Goal: Information Seeking & Learning: Understand process/instructions

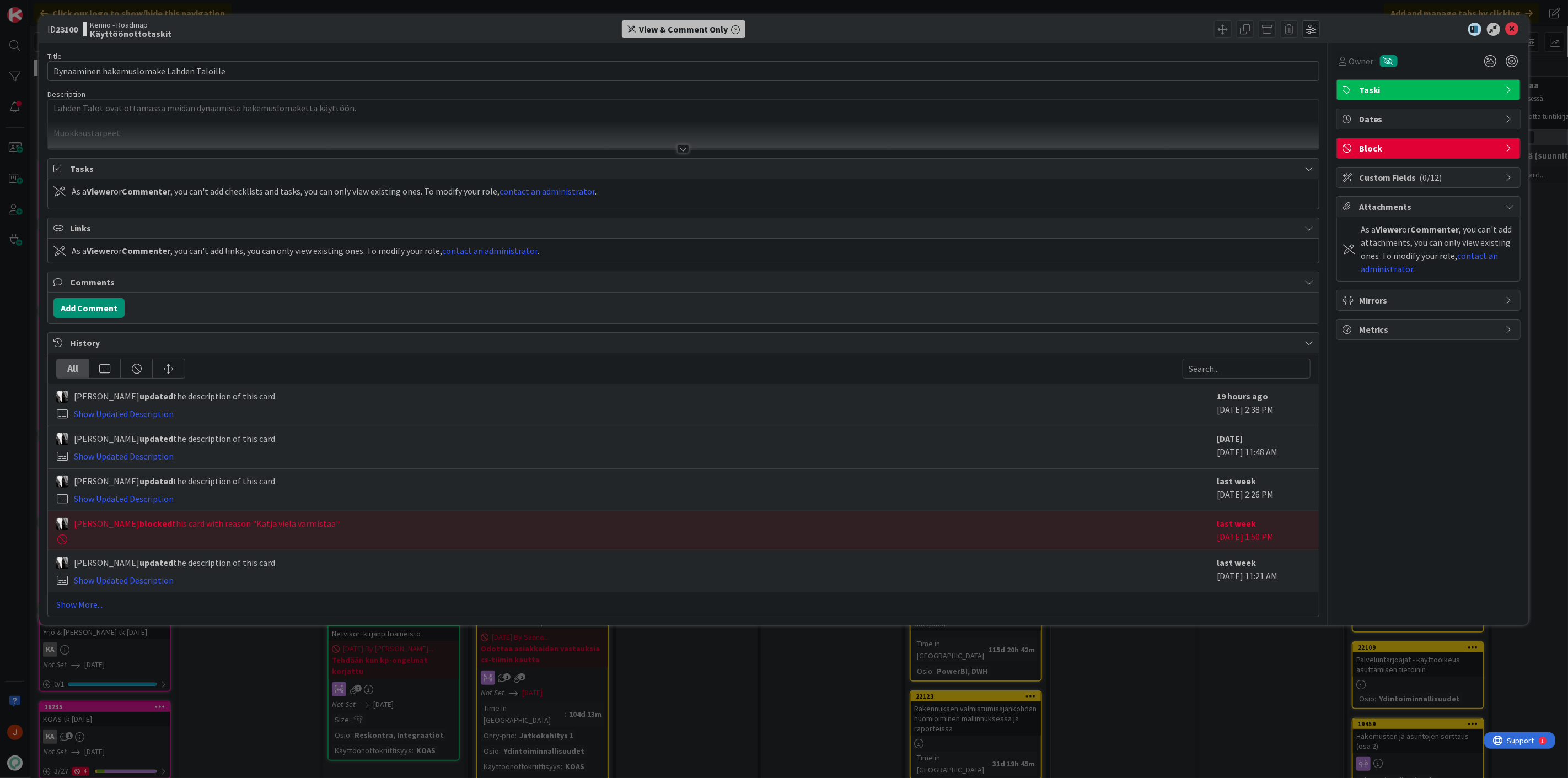
click at [691, 151] on div "Title 40 / 128 Dynaaminen hakemuslomake Lahden Taloille Description Lahden Talo…" at bounding box center [683, 330] width 1272 height 574
click at [686, 148] on div at bounding box center [682, 148] width 12 height 9
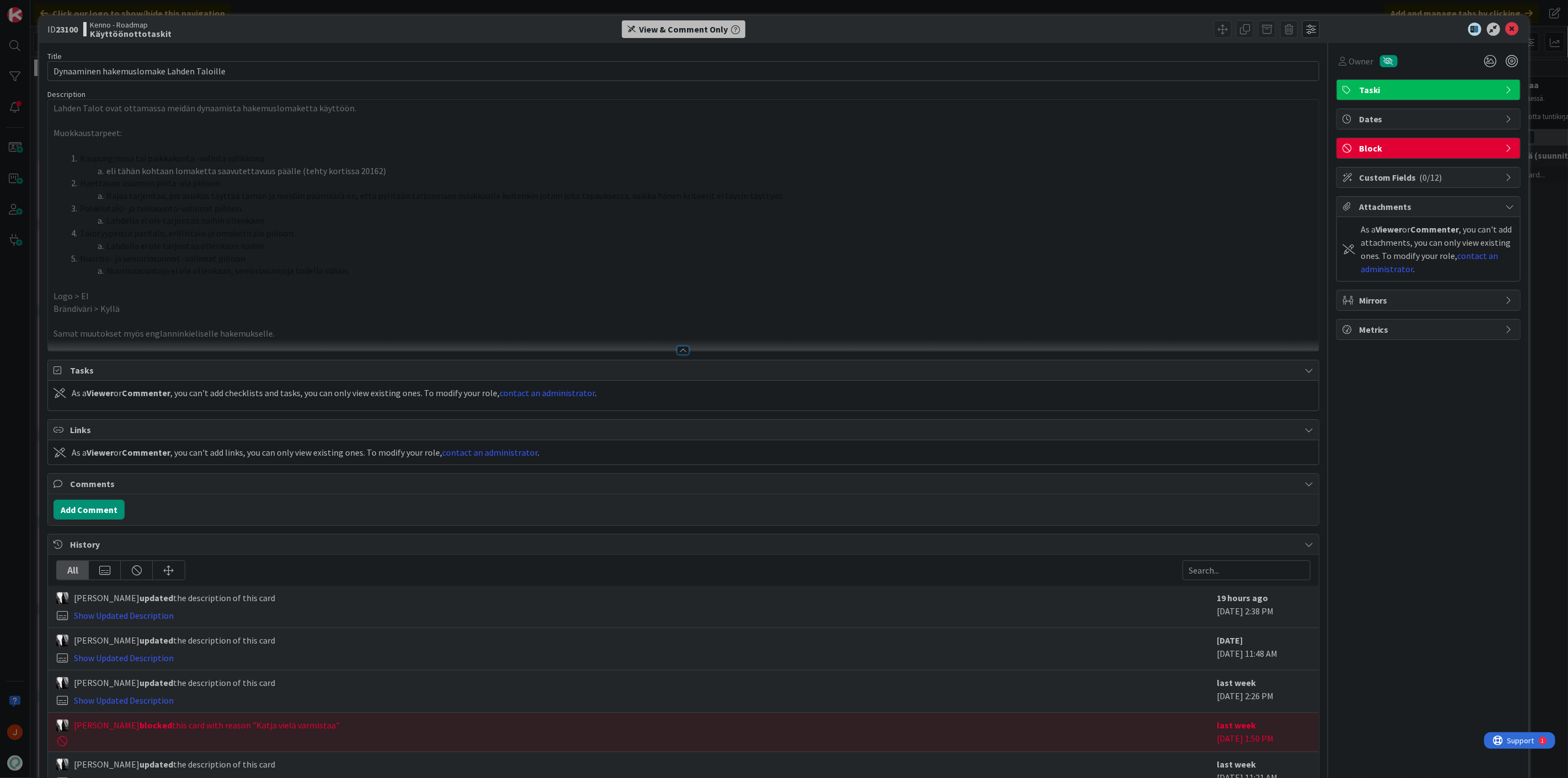
drag, startPoint x: 356, startPoint y: 271, endPoint x: 58, endPoint y: 155, distance: 319.8
click at [58, 155] on ol "Kaupunginosa tai paikkakunta -valinta valikkona eli tähän kohtaan lomaketta saa…" at bounding box center [684, 215] width 1260 height 125
click at [283, 193] on span "Rajaa tarjontaa, jos asiakas täyttää tämän ja meidän päämäärä on, että pyritään…" at bounding box center [444, 196] width 677 height 11
drag, startPoint x: 290, startPoint y: 163, endPoint x: 51, endPoint y: 154, distance: 239.2
click at [51, 154] on div "Lahden Talot ovat ottamassa meidän dynaamista hakemuslomaketta käyttöön. Muokka…" at bounding box center [684, 225] width 1271 height 251
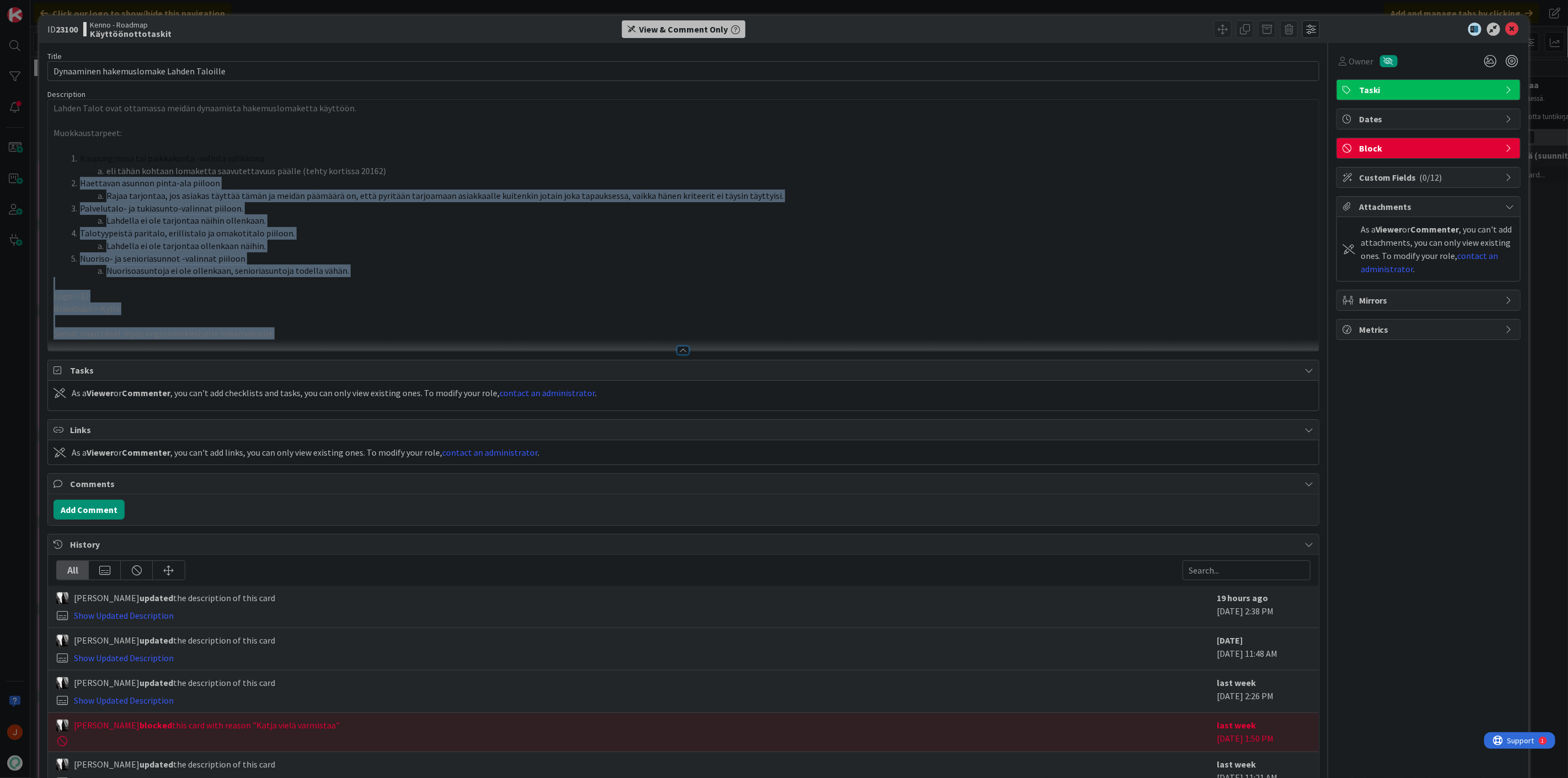
drag, startPoint x: 76, startPoint y: 182, endPoint x: 424, endPoint y: 338, distance: 381.4
click at [424, 338] on div "Lahden Talot ovat ottamassa meidän dynaamista hakemuslomaketta käyttöön. Muokka…" at bounding box center [684, 225] width 1271 height 251
copy div "[PERSON_NAME] asunnon pinta-ala piiloon Rajaa tarjontaa, jos asiakas täyttää tä…"
click at [229, 192] on span "Rajaa tarjontaa, jos asiakas täyttää tämän ja meidän päämäärä on, että pyritään…" at bounding box center [444, 196] width 677 height 11
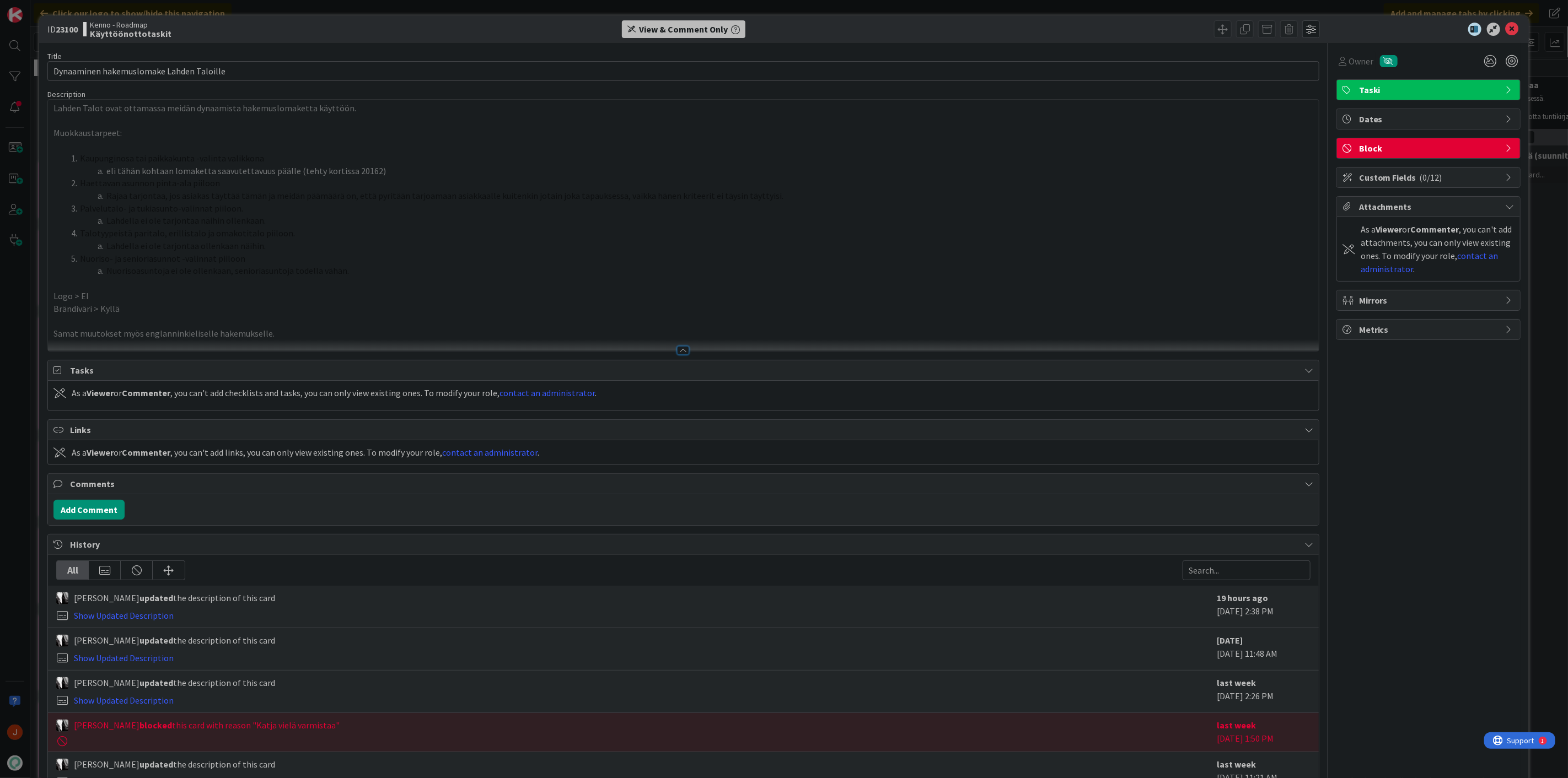
click at [107, 190] on li "Rajaa tarjontaa, jos asiakas täyttää tämän ja meidän päämäärä on, että pyritään…" at bounding box center [690, 196] width 1247 height 12
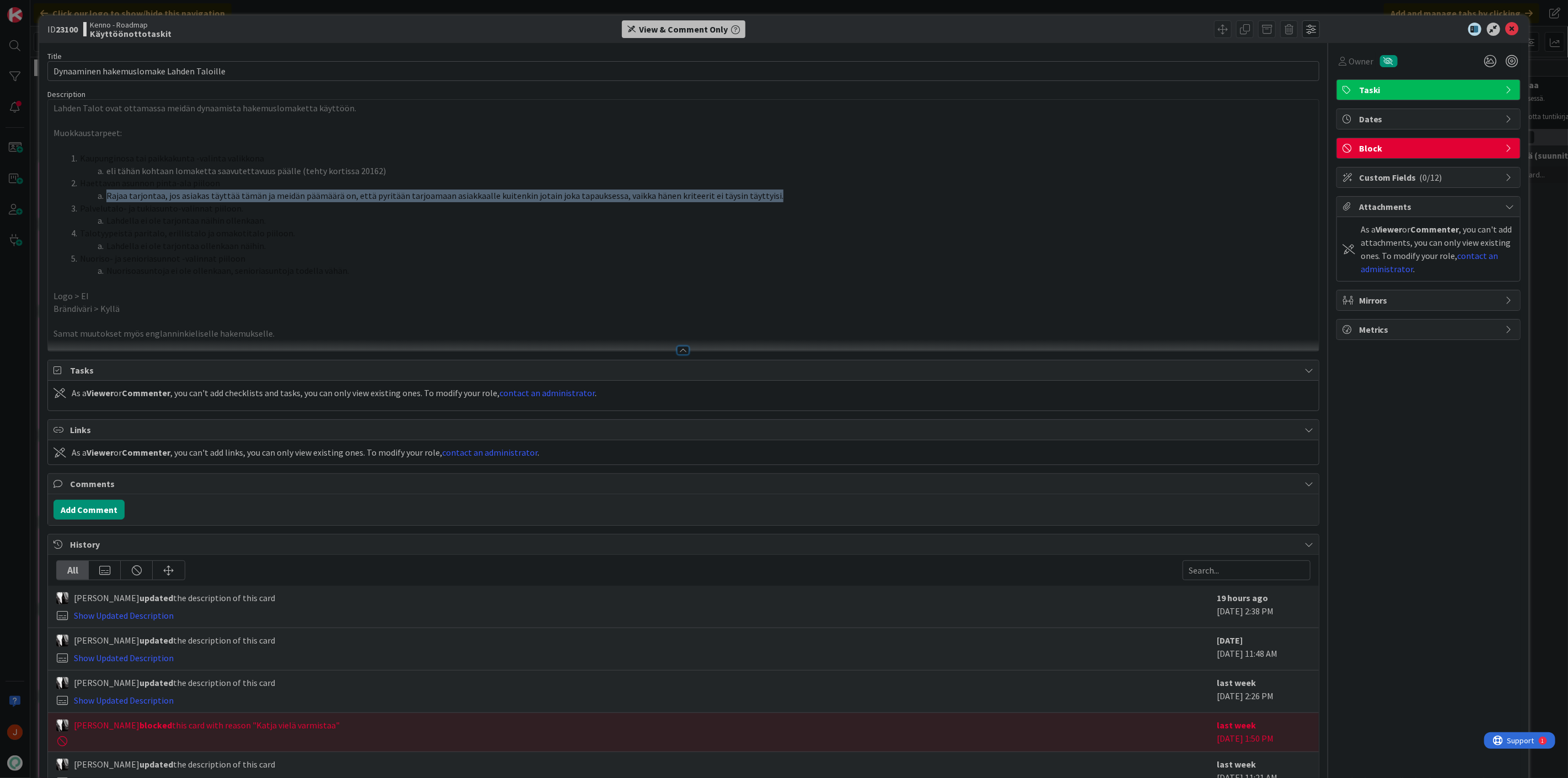
drag, startPoint x: 107, startPoint y: 192, endPoint x: 808, endPoint y: 199, distance: 701.0
click at [803, 196] on li "Rajaa tarjontaa, jos asiakas täyttää tämän ja meidän päämäärä on, että pyritään…" at bounding box center [690, 196] width 1247 height 12
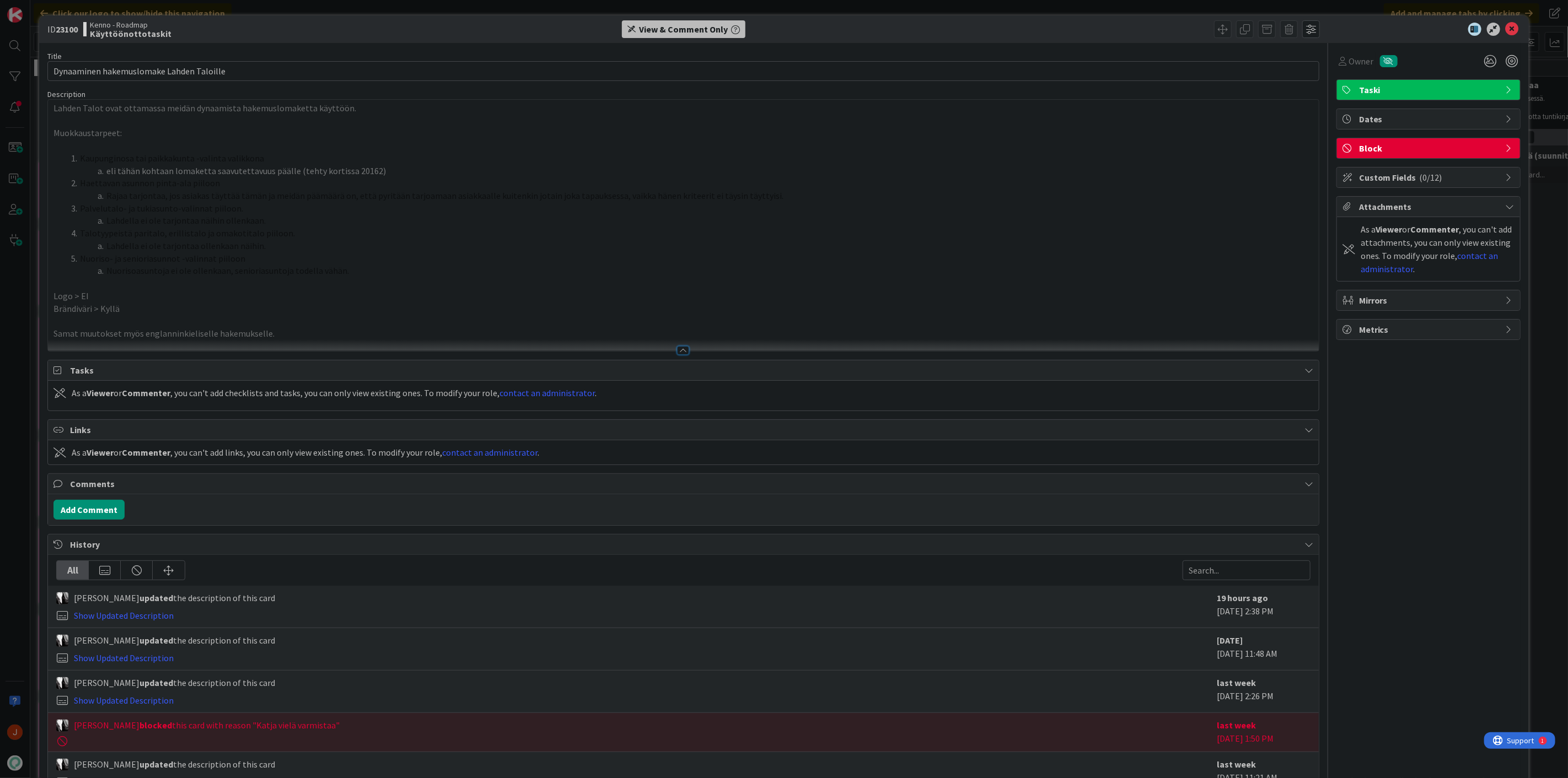
click at [834, 206] on li "Palvelutalo- ja tukiasunto-valinnat piiloon." at bounding box center [690, 208] width 1247 height 12
click at [373, 267] on li "Nuorisoasuntoja ei ole ollenkaan, senioriasuntoja todella vähän." at bounding box center [690, 271] width 1247 height 12
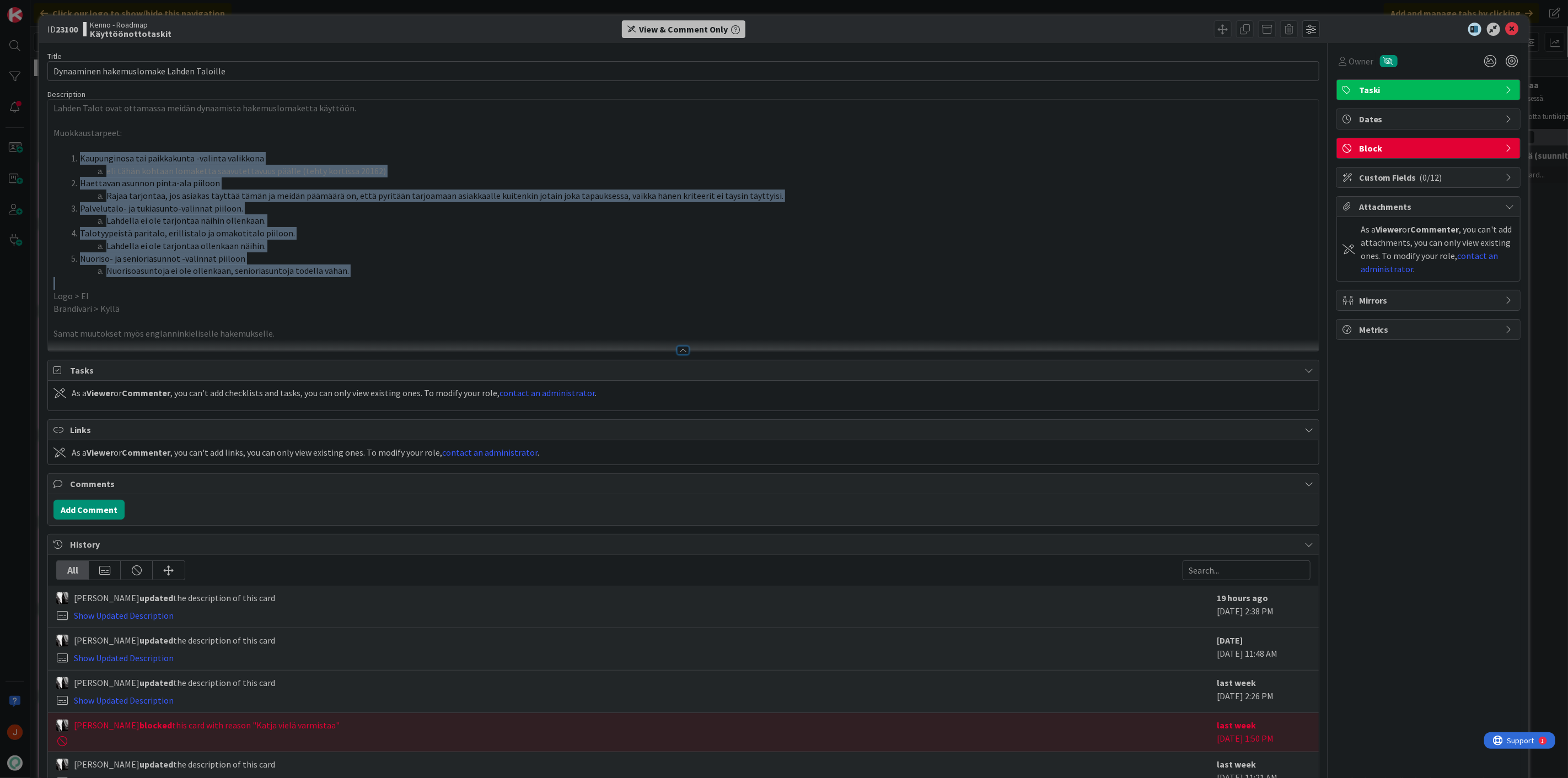
drag, startPoint x: 473, startPoint y: 281, endPoint x: 51, endPoint y: 158, distance: 439.6
click at [51, 158] on div "Lahden Talot ovat ottamassa meidän dynaamista hakemuslomaketta käyttöön. Muokka…" at bounding box center [684, 225] width 1271 height 251
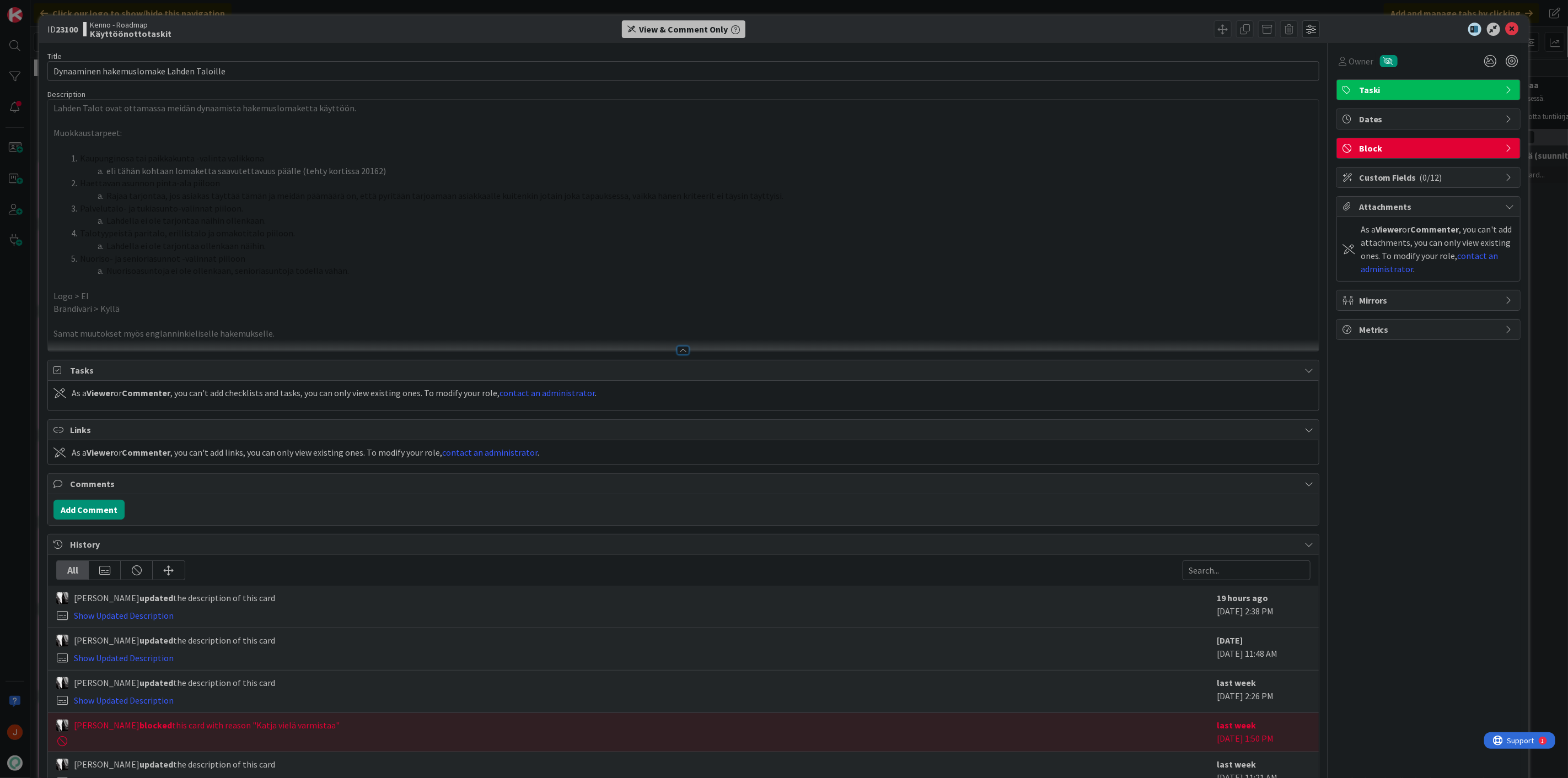
click at [248, 296] on p "Logo > EI" at bounding box center [684, 296] width 1260 height 12
click at [323, 196] on span "Rajaa tarjontaa, jos asiakas täyttää tämän ja meidän päämäärä on, että pyritään…" at bounding box center [444, 196] width 677 height 11
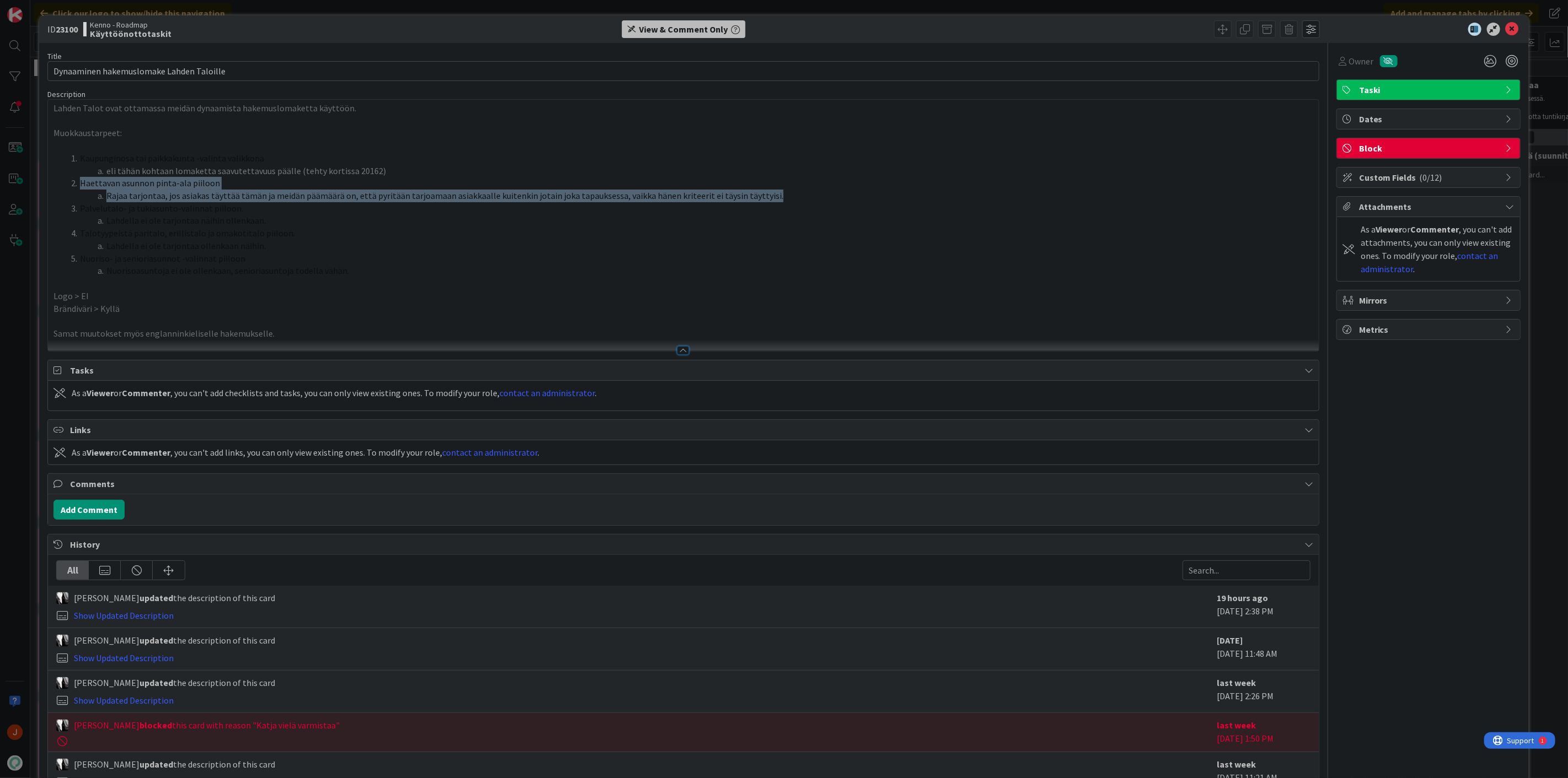
drag, startPoint x: 82, startPoint y: 182, endPoint x: 823, endPoint y: 195, distance: 741.1
click at [823, 195] on ol "Kaupunginosa tai paikkakunta -valinta valikkona eli tähän kohtaan lomaketta saa…" at bounding box center [684, 215] width 1260 height 125
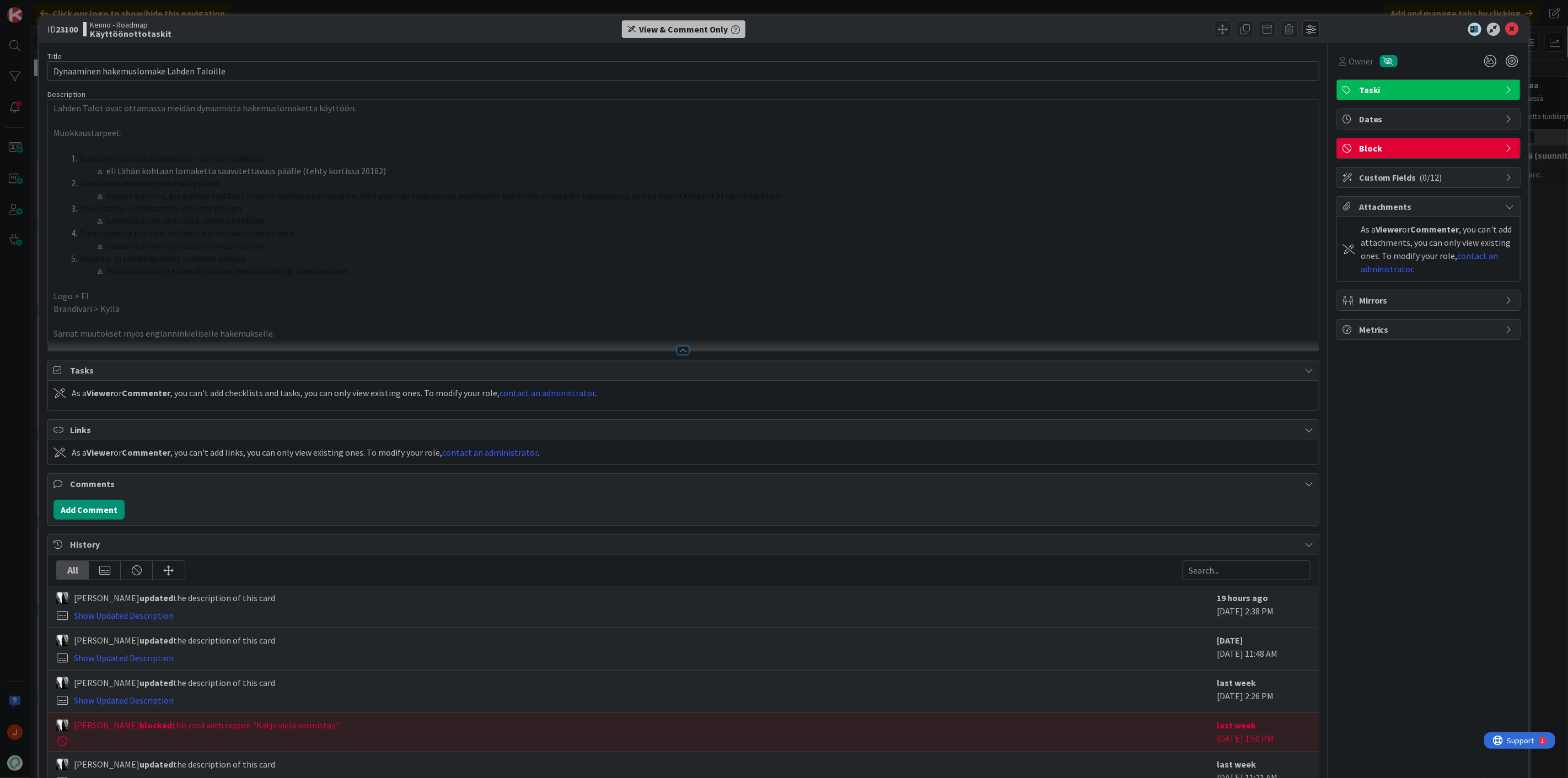
click at [273, 204] on li "Palvelutalo- ja tukiasunto-valinnat piiloon." at bounding box center [690, 208] width 1247 height 12
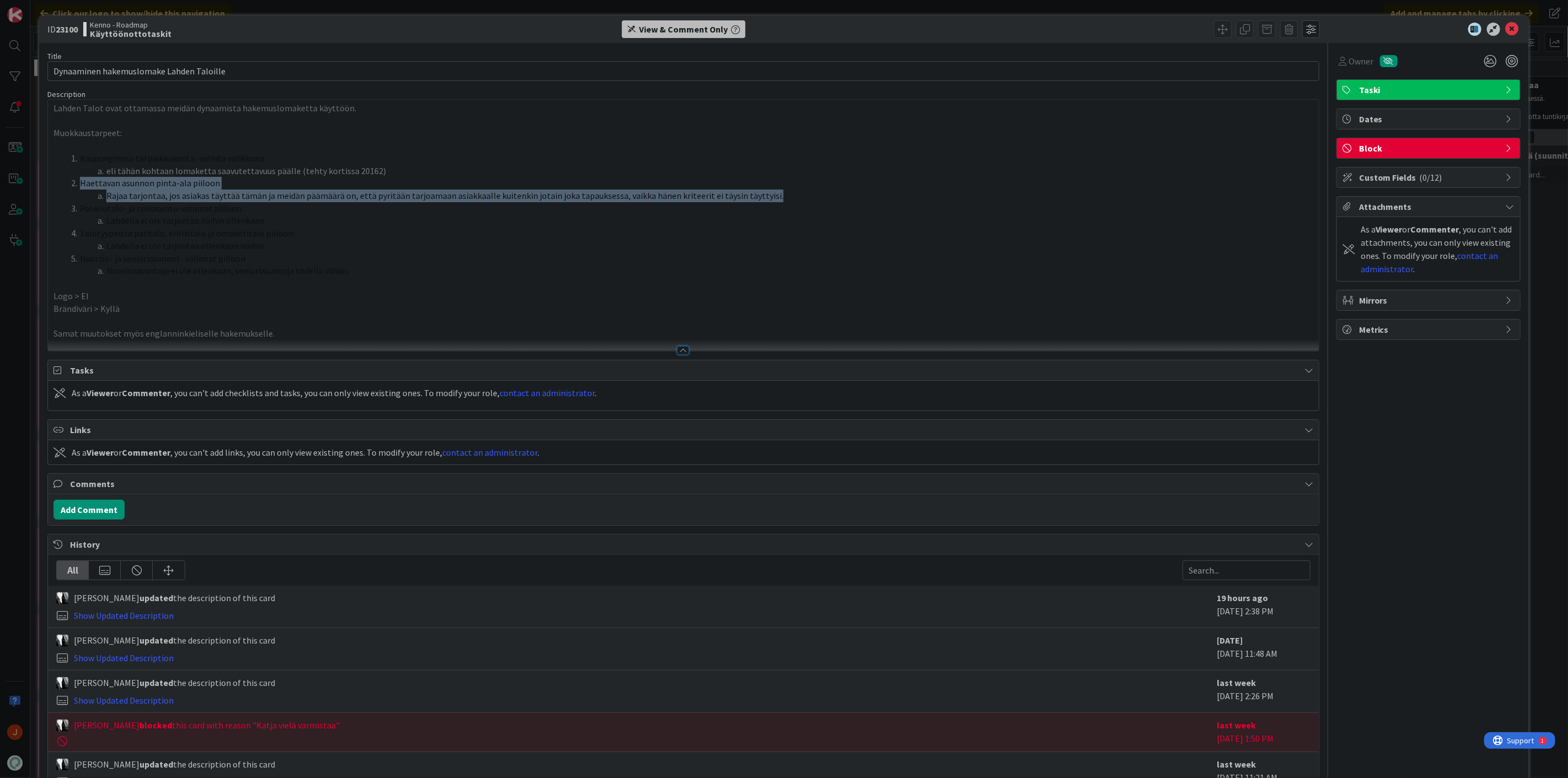
drag, startPoint x: 76, startPoint y: 181, endPoint x: 778, endPoint y: 199, distance: 702.2
click at [778, 199] on ol "Kaupunginosa tai paikkakunta -valinta valikkona eli tähän kohtaan lomaketta saa…" at bounding box center [684, 215] width 1260 height 125
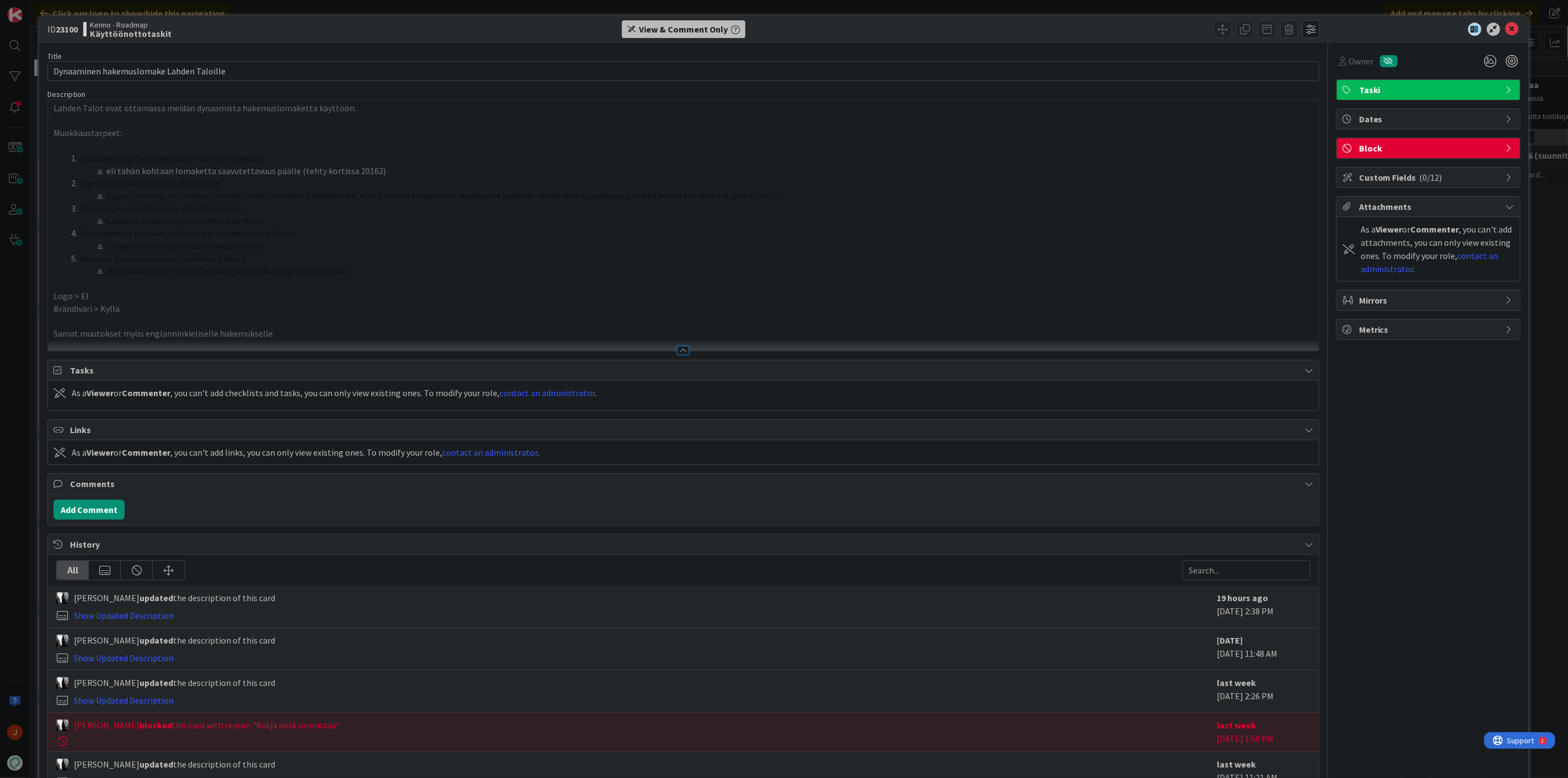
click at [386, 215] on li "Lahdella ei ole tarjontaa näihin ollenkaan." at bounding box center [690, 221] width 1247 height 12
click at [276, 230] on span "Talotyypeistä paritalo, erillistalo ja omakotitalo piiloon." at bounding box center [187, 233] width 215 height 11
drag, startPoint x: 273, startPoint y: 220, endPoint x: 87, endPoint y: 211, distance: 186.2
click at [76, 205] on ol "Kaupunginosa tai paikkakunta -valinta valikkona eli tähän kohtaan lomaketta saa…" at bounding box center [684, 215] width 1260 height 125
drag, startPoint x: 272, startPoint y: 237, endPoint x: 84, endPoint y: 229, distance: 188.2
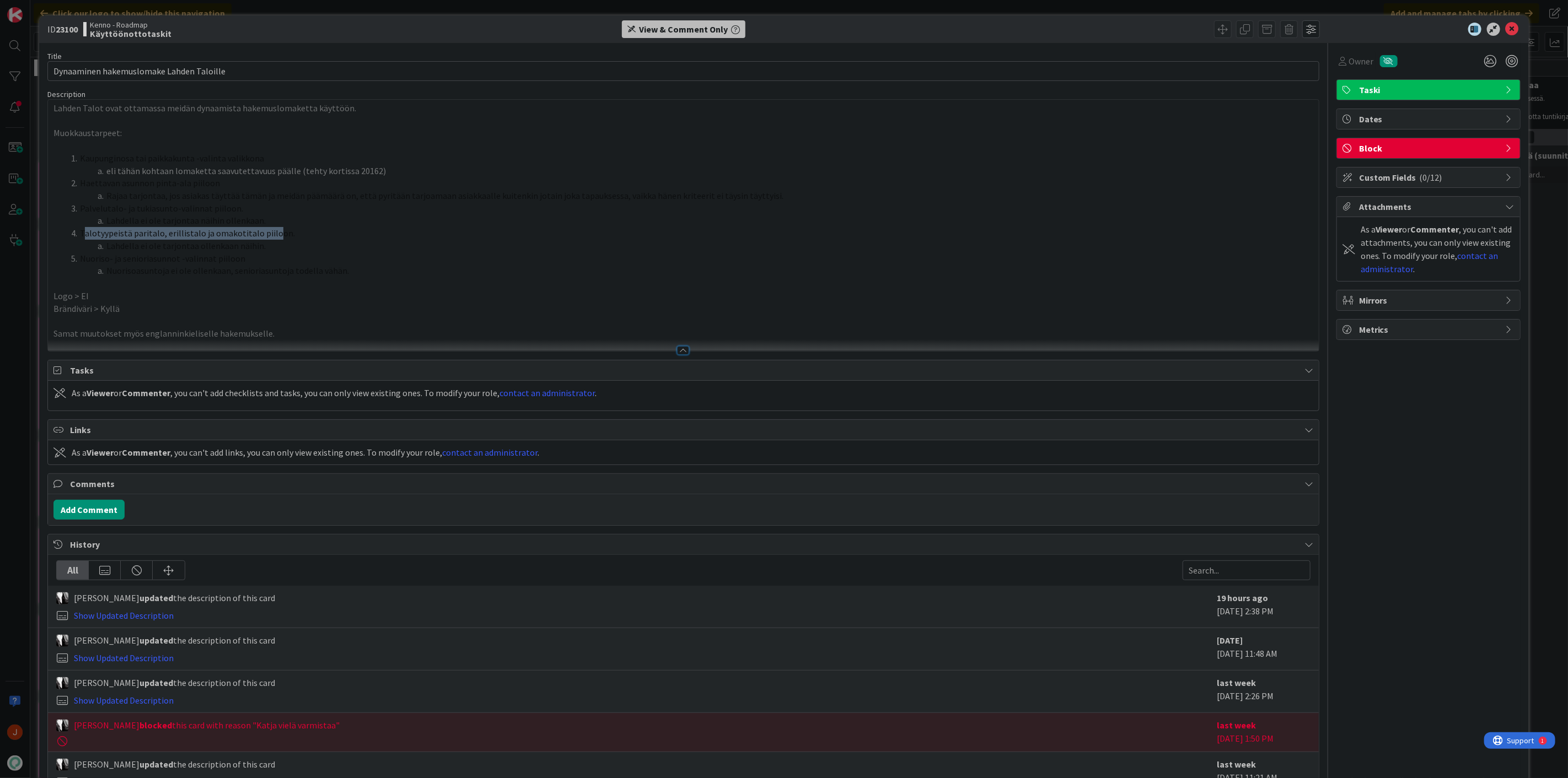
click at [84, 229] on span "Talotyypeistä paritalo, erillistalo ja omakotitalo piiloon." at bounding box center [187, 233] width 215 height 11
drag, startPoint x: 267, startPoint y: 248, endPoint x: 144, endPoint y: 238, distance: 123.4
click at [73, 230] on ol "Kaupunginosa tai paikkakunta -valinta valikkona eli tähän kohtaan lomaketta saa…" at bounding box center [684, 215] width 1260 height 125
click at [346, 265] on li "Nuorisoasuntoja ei ole ollenkaan, senioriasuntoja todella vähän." at bounding box center [690, 271] width 1247 height 12
drag, startPoint x: 351, startPoint y: 271, endPoint x: 56, endPoint y: 156, distance: 316.6
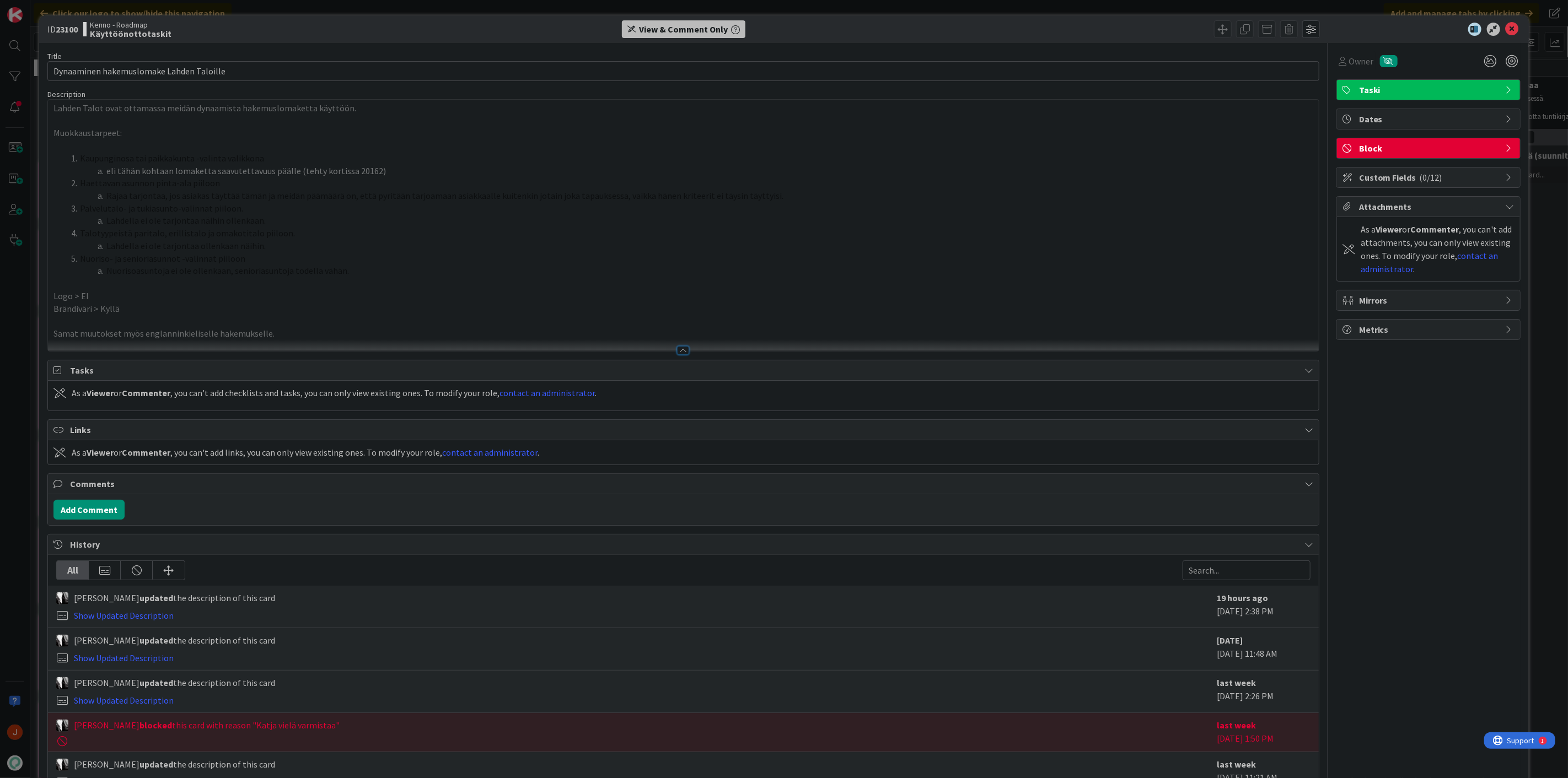
click at [56, 156] on ol "Kaupunginosa tai paikkakunta -valinta valikkona eli tähän kohtaan lomaketta saa…" at bounding box center [684, 215] width 1260 height 125
copy ol "Kaupunginosa tai paikkakunta -valinta valikkona eli tähän kohtaan lomaketta saa…"
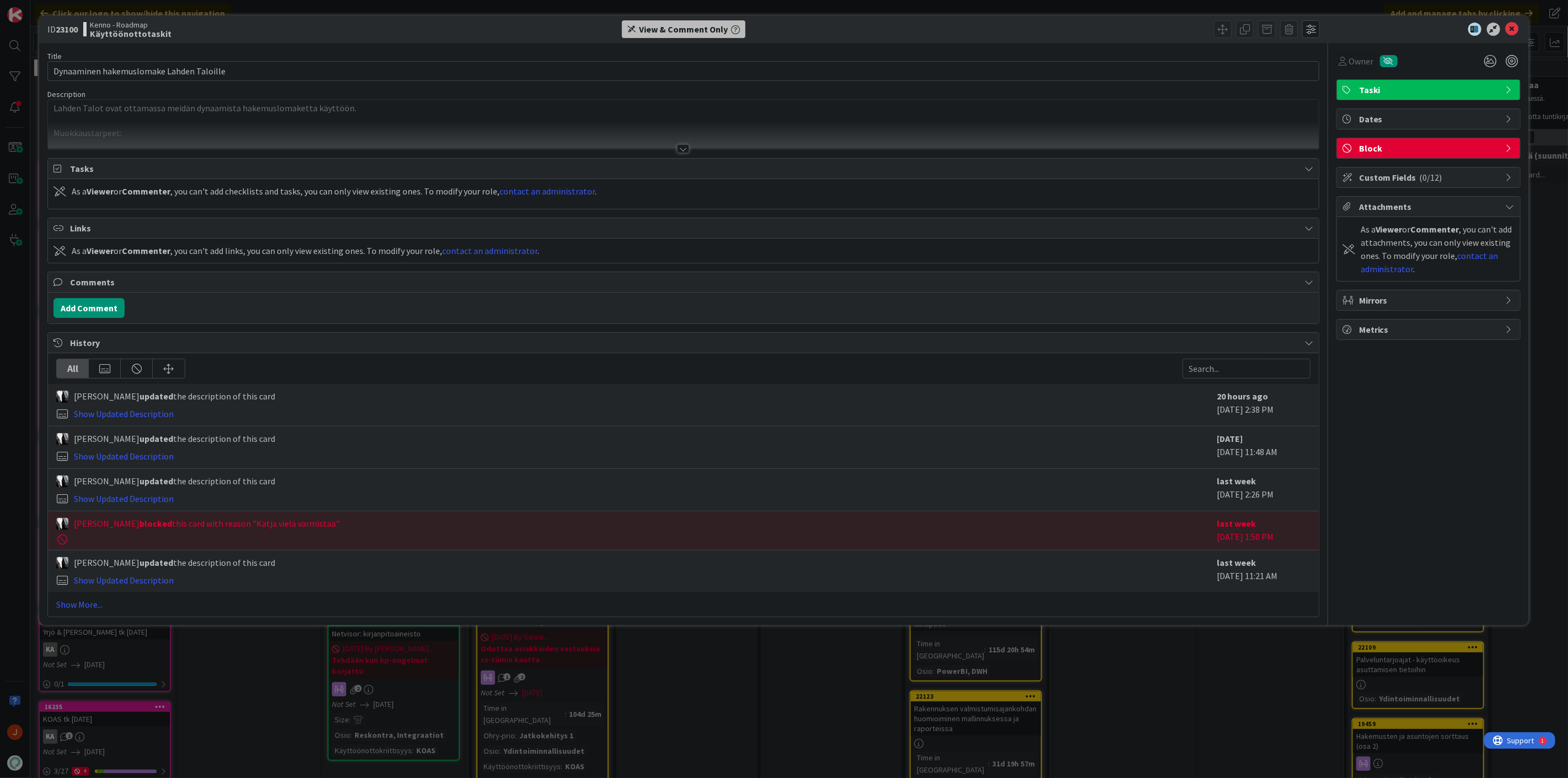
click at [685, 148] on div at bounding box center [682, 148] width 12 height 9
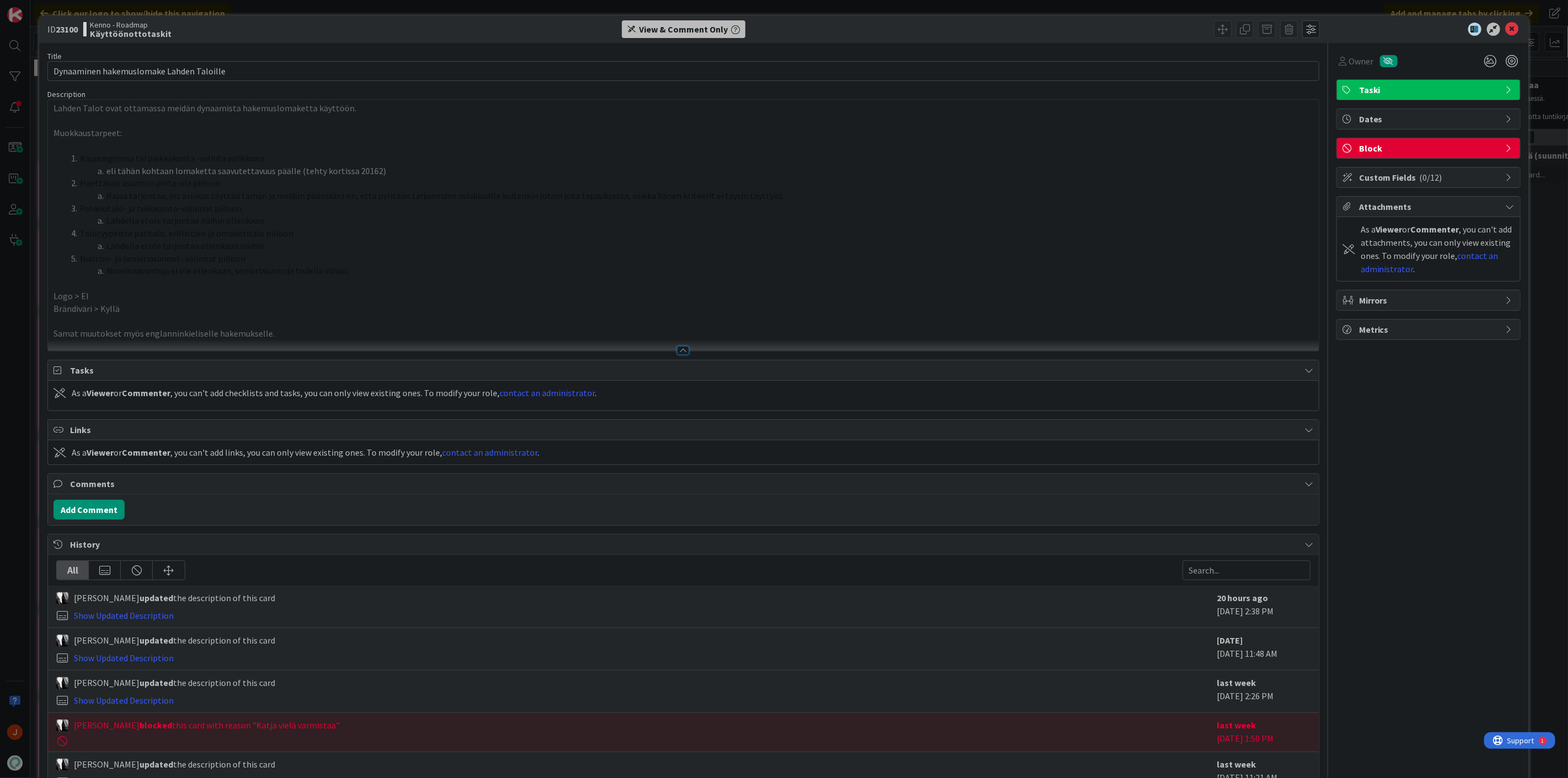
drag, startPoint x: 345, startPoint y: 271, endPoint x: 46, endPoint y: 131, distance: 330.2
click at [46, 131] on div "ID 23100 Kenno - Roadmap Käyttöönottotaskit View & Comment Only Title 40 / 128 …" at bounding box center [784, 421] width 1489 height 812
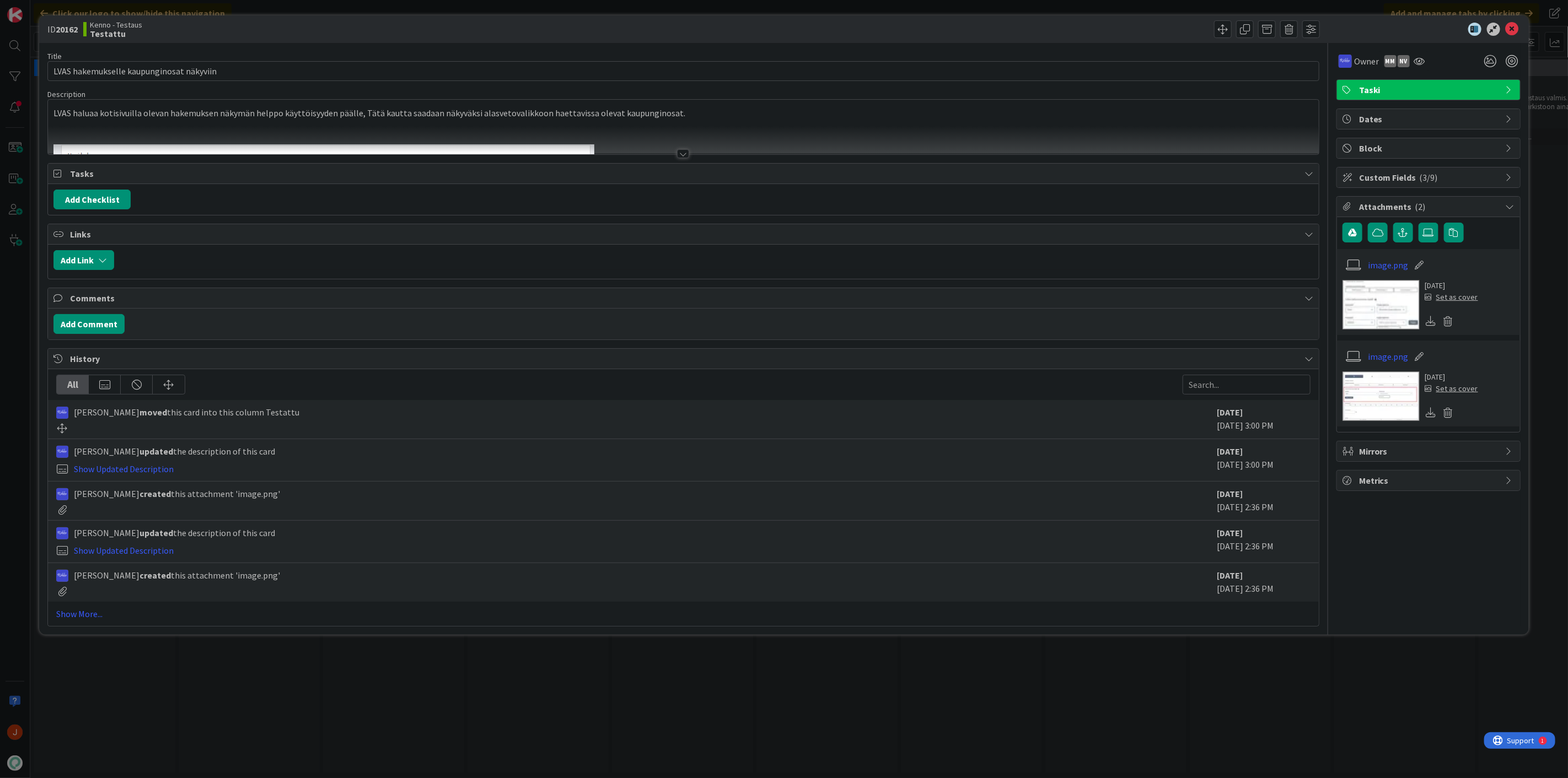
click at [686, 153] on div at bounding box center [682, 153] width 12 height 9
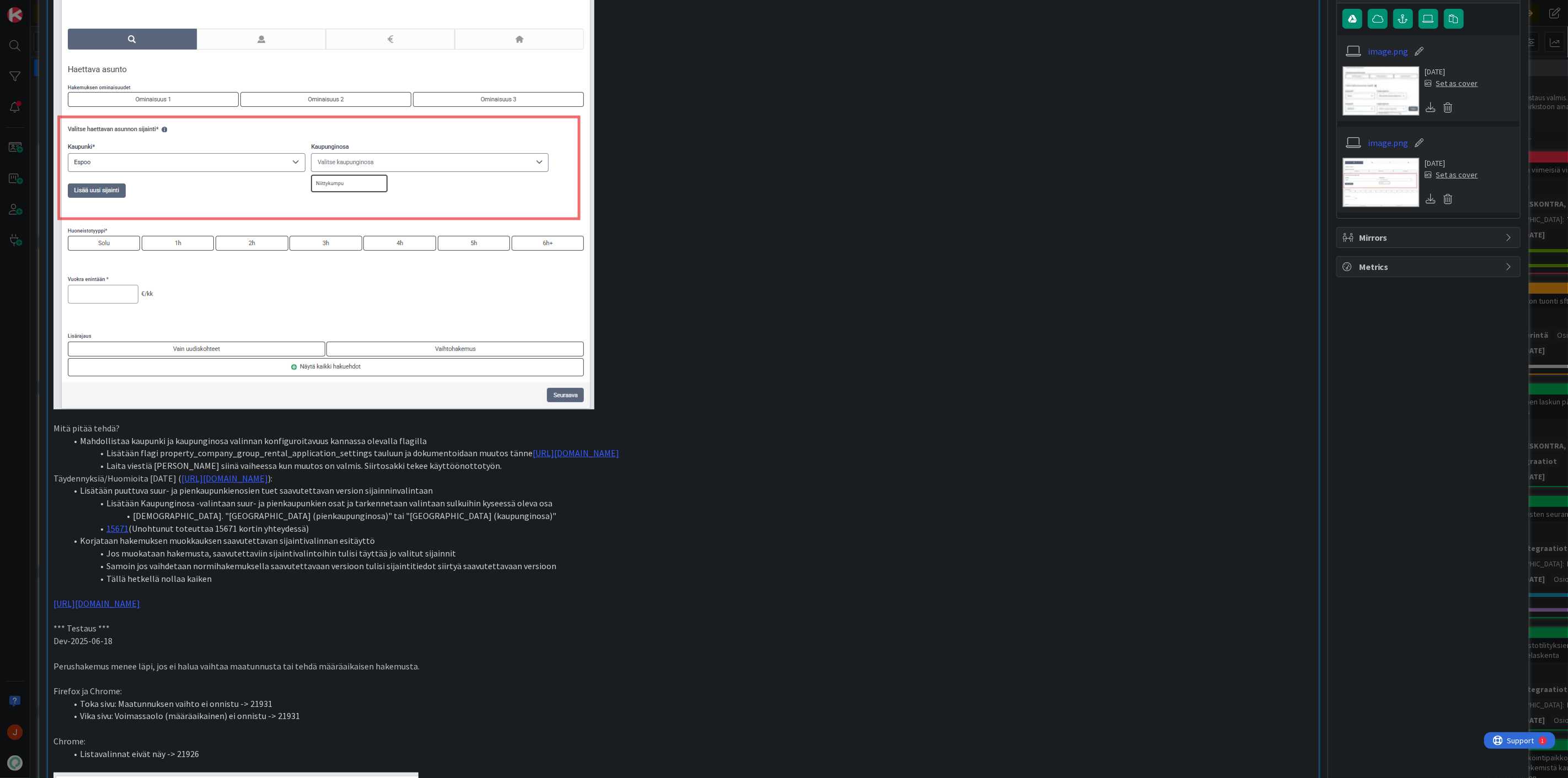
scroll to position [245, 0]
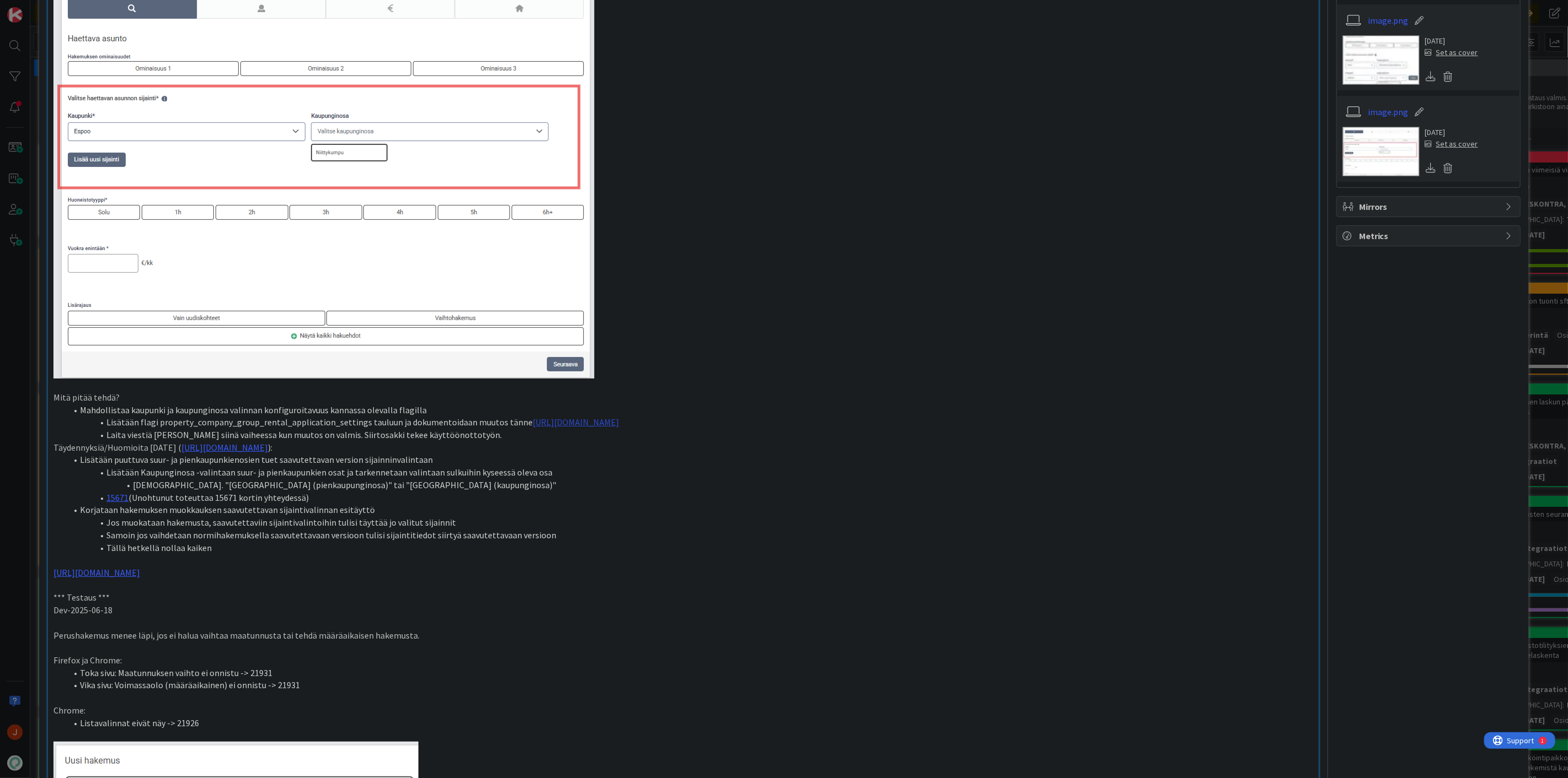
click at [615, 421] on link "https://pandia-oy.atlassian.net/wiki/spaces/KEN/pages/860586005/Dynaaminen+vuok…" at bounding box center [576, 422] width 87 height 11
click at [705, 441] on link "https://pandia-oy.atlassian.net/wiki/spaces/KEN/pages/860586005/Dynaaminen+vuok…" at bounding box center [683, 443] width 76 height 14
